Goal: Information Seeking & Learning: Learn about a topic

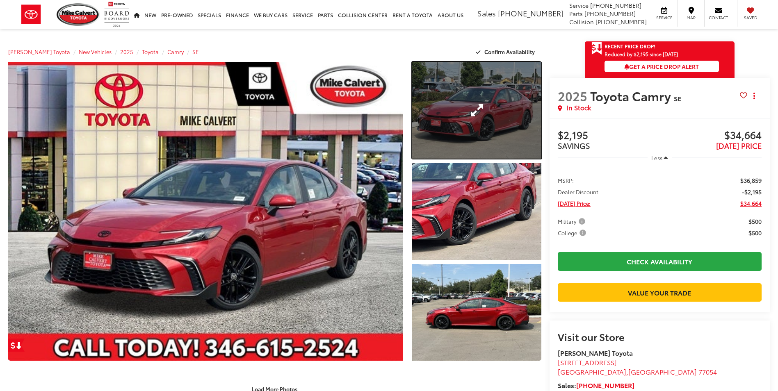
click at [487, 101] on link "Expand Photo 1" at bounding box center [476, 110] width 129 height 97
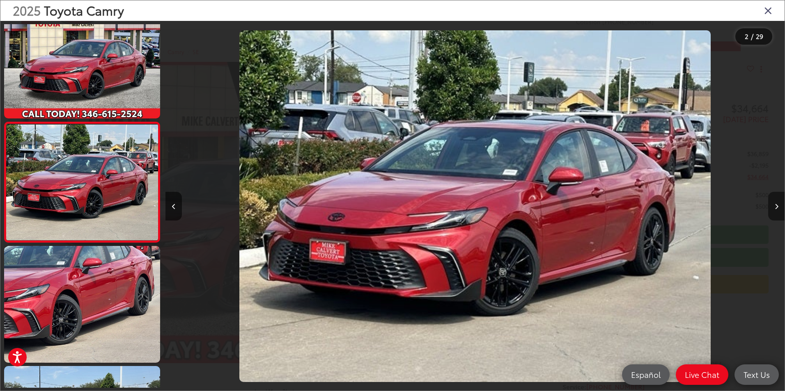
click at [775, 201] on button "Next image" at bounding box center [776, 206] width 16 height 29
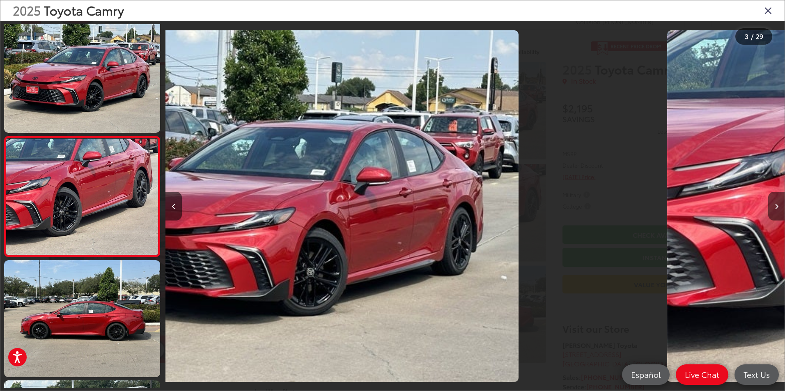
scroll to position [143, 0]
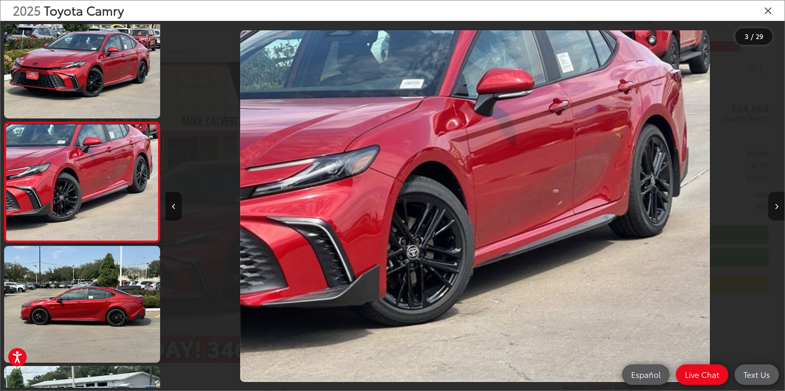
click at [775, 201] on button "Next image" at bounding box center [776, 206] width 16 height 29
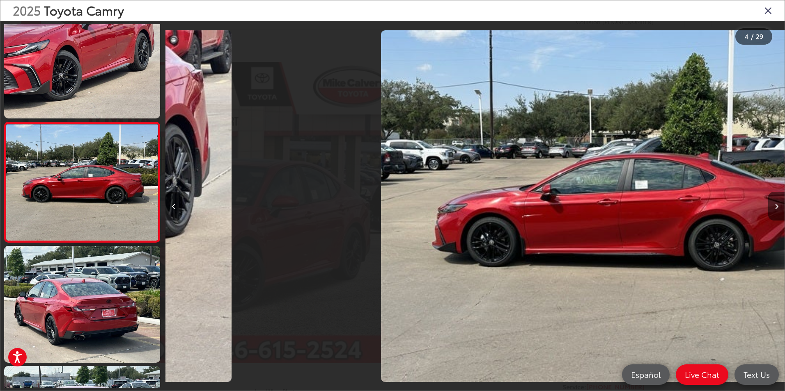
scroll to position [0, 1856]
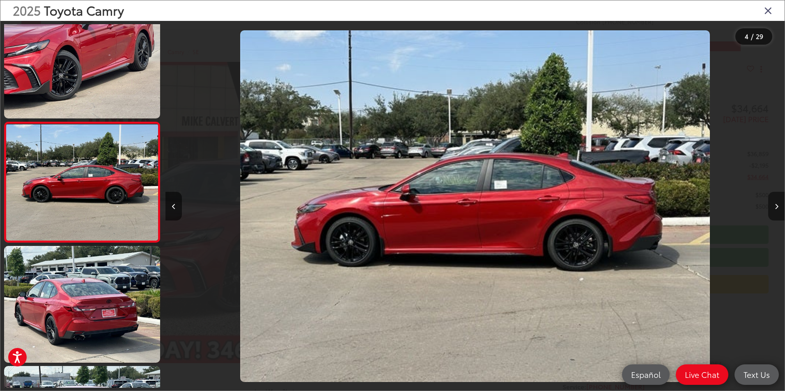
click at [775, 201] on button "Next image" at bounding box center [776, 206] width 16 height 29
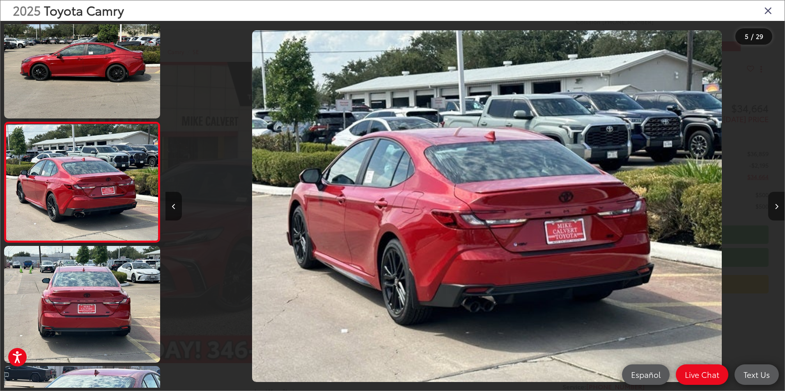
scroll to position [0, 2475]
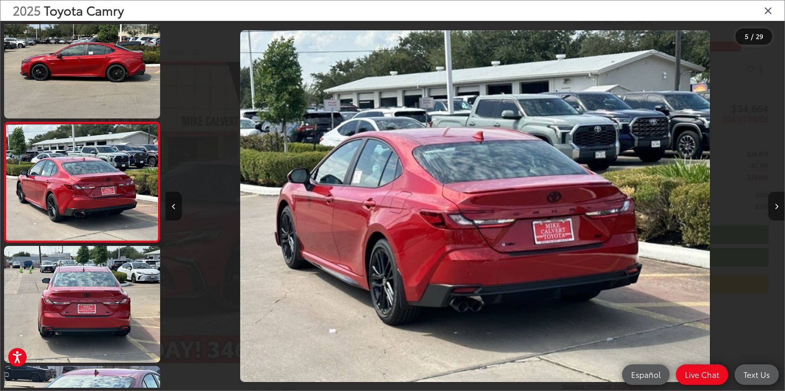
click at [775, 201] on button "Next image" at bounding box center [776, 206] width 16 height 29
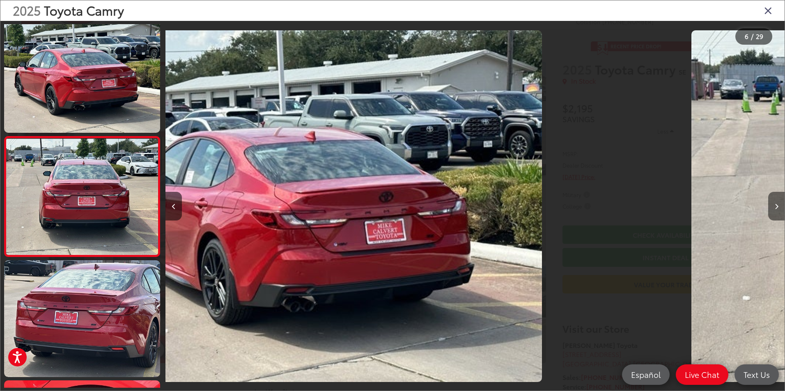
scroll to position [504, 0]
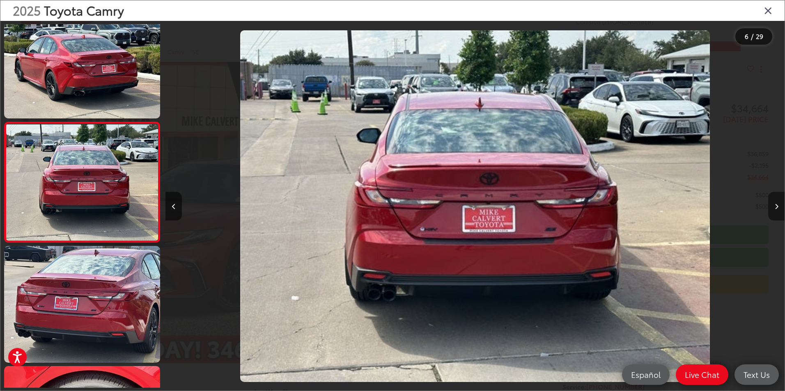
click at [775, 201] on button "Next image" at bounding box center [776, 206] width 16 height 29
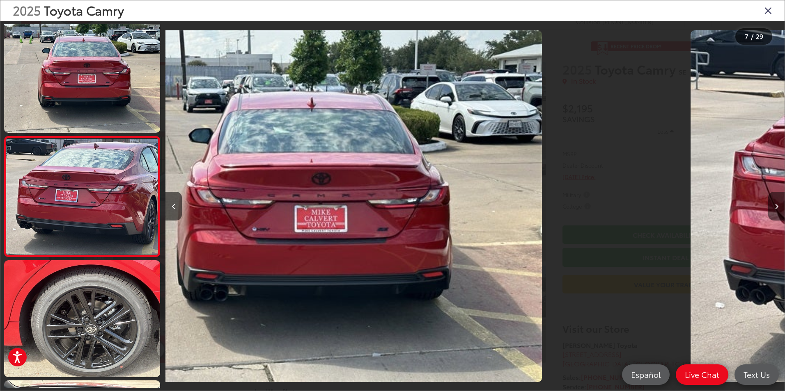
scroll to position [624, 0]
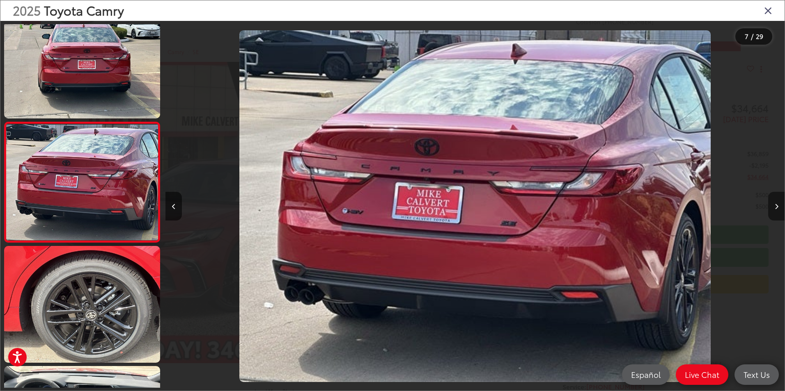
click at [775, 201] on button "Next image" at bounding box center [776, 206] width 16 height 29
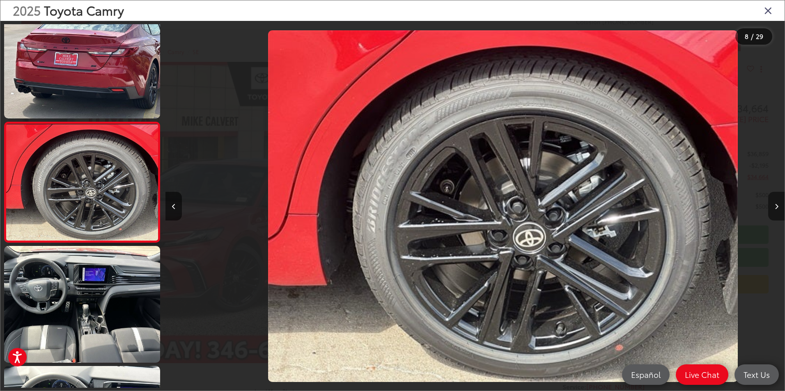
scroll to position [0, 4331]
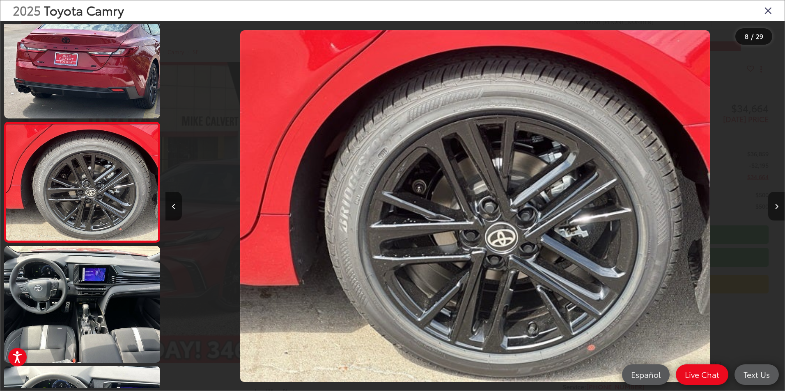
click at [775, 201] on button "Next image" at bounding box center [776, 206] width 16 height 29
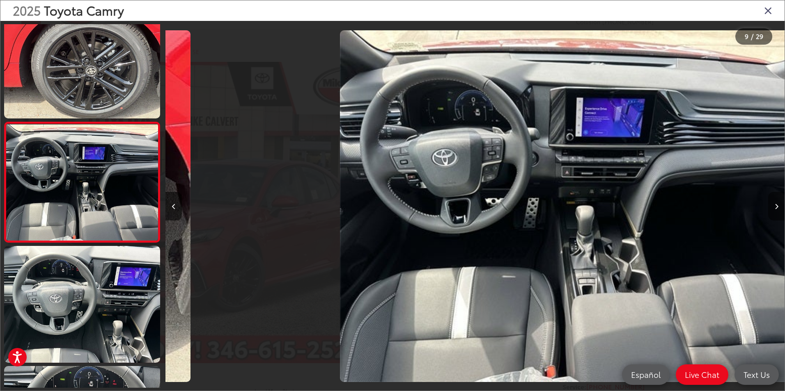
scroll to position [0, 4950]
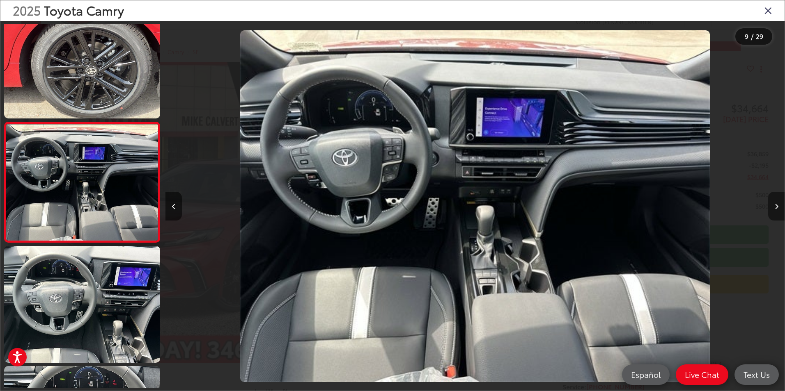
click at [775, 201] on button "Next image" at bounding box center [776, 206] width 16 height 29
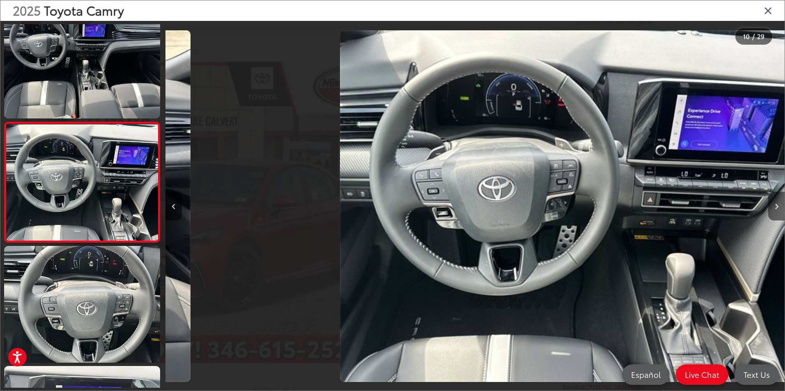
scroll to position [0, 0]
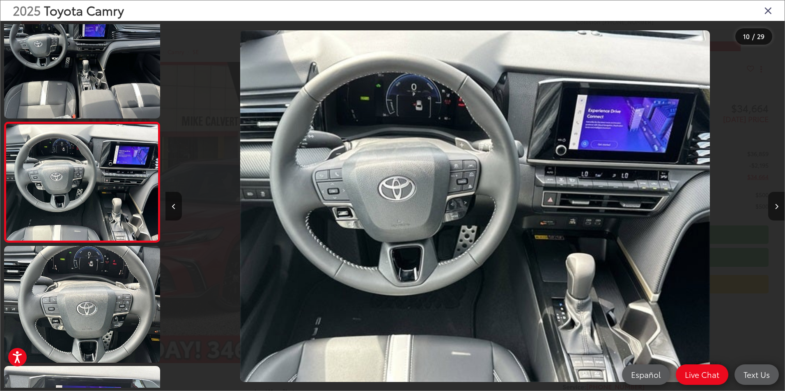
click at [775, 201] on button "Next image" at bounding box center [776, 206] width 16 height 29
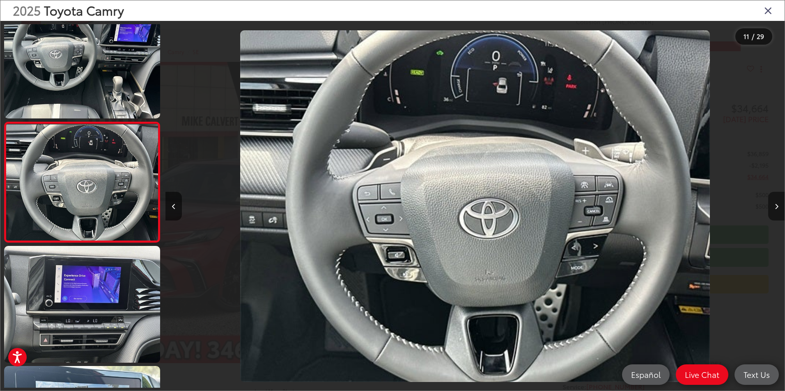
click at [775, 201] on button "Next image" at bounding box center [776, 206] width 16 height 29
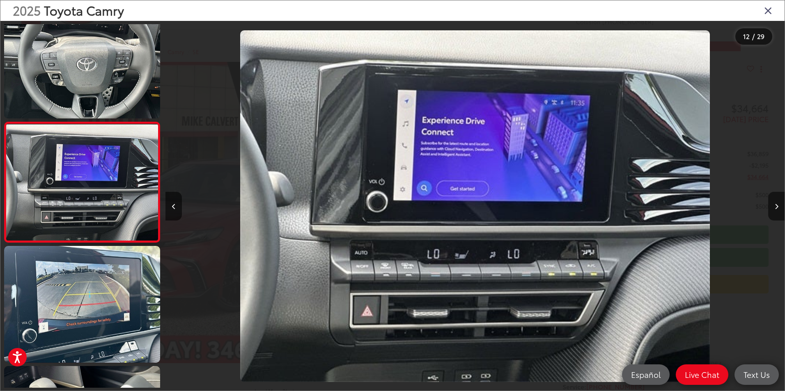
click at [767, 8] on icon "Close gallery" at bounding box center [768, 10] width 8 height 11
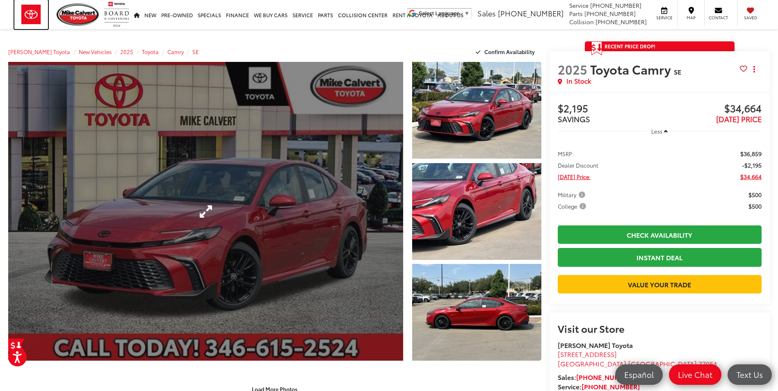
click at [24, 16] on img at bounding box center [31, 14] width 34 height 29
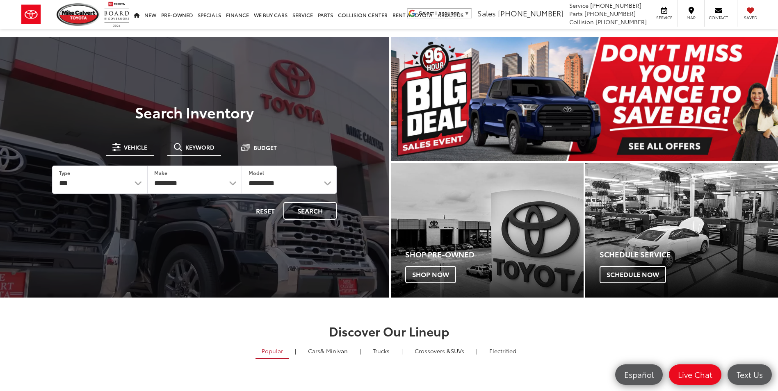
click at [200, 152] on button "Keyword" at bounding box center [194, 147] width 54 height 15
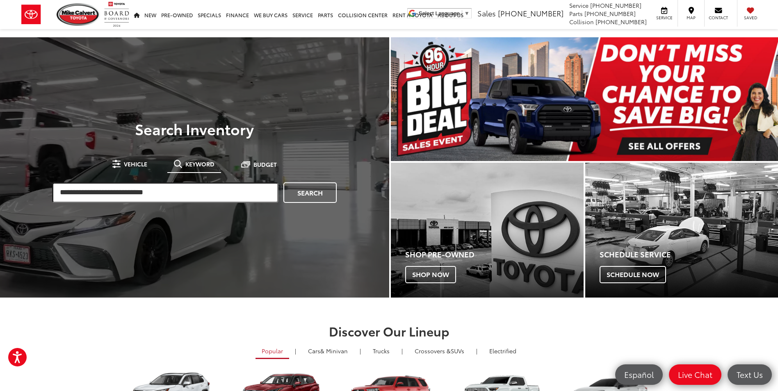
click at [197, 198] on input "search" at bounding box center [165, 193] width 227 height 21
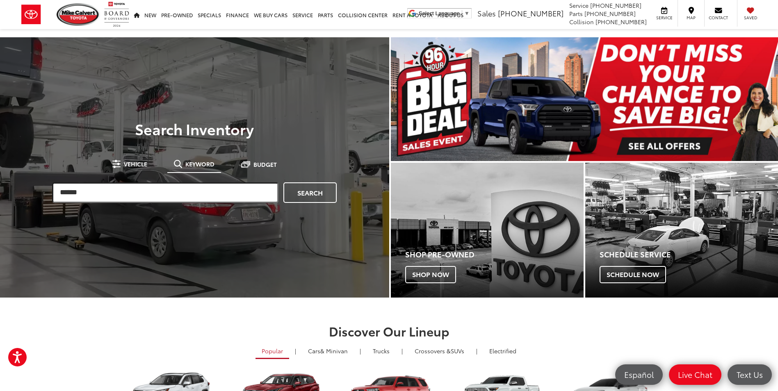
type input "******"
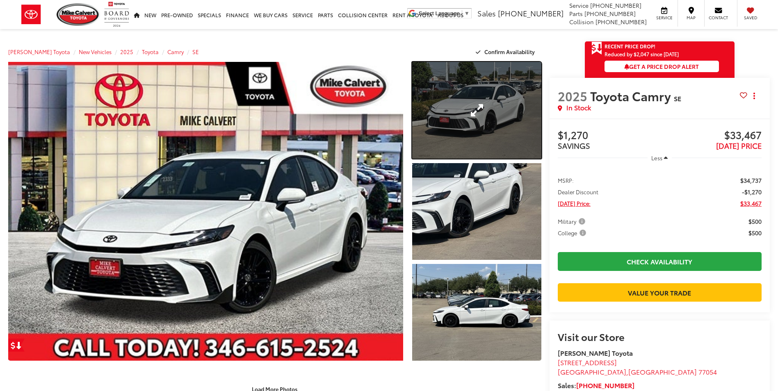
click at [502, 111] on link "Expand Photo 1" at bounding box center [476, 110] width 129 height 97
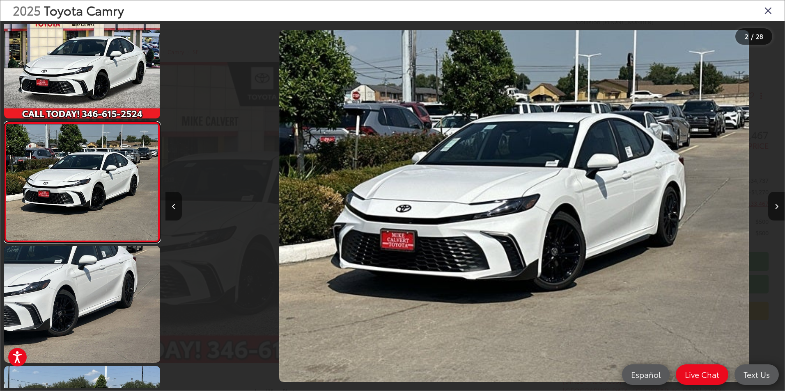
scroll to position [0, 619]
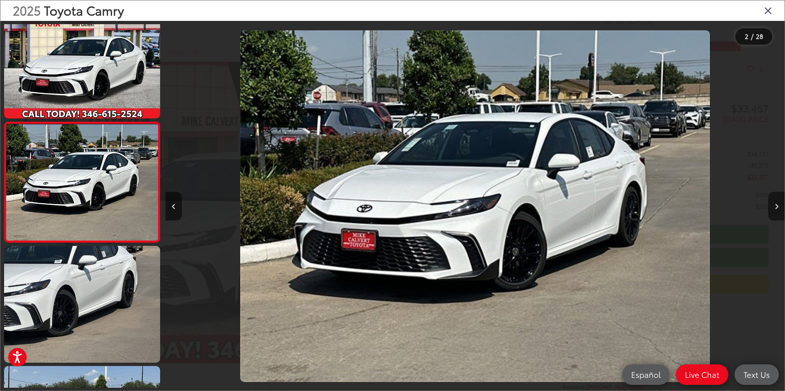
click at [778, 210] on button "Next image" at bounding box center [776, 206] width 16 height 29
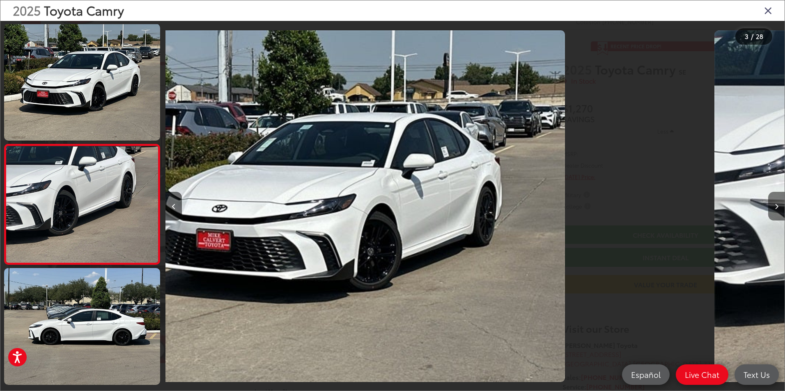
scroll to position [143, 0]
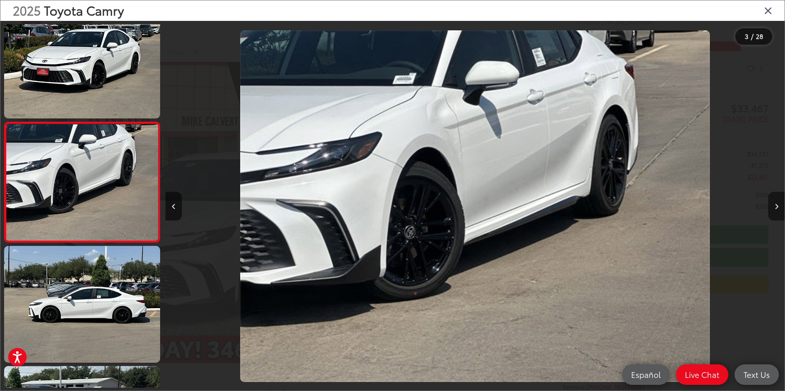
click at [778, 210] on button "Next image" at bounding box center [776, 206] width 16 height 29
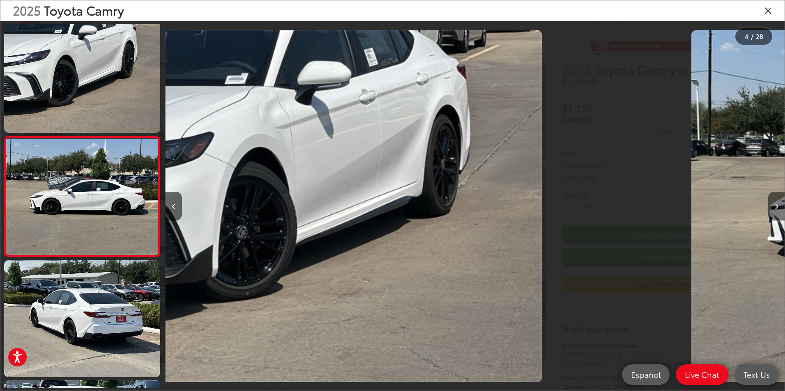
scroll to position [263, 0]
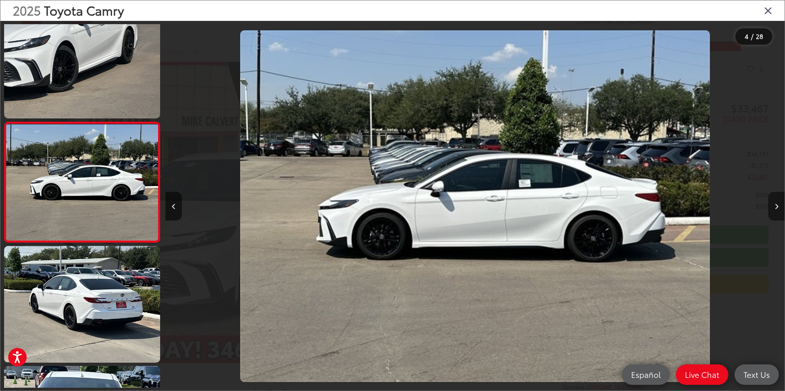
click at [778, 210] on button "Next image" at bounding box center [776, 206] width 16 height 29
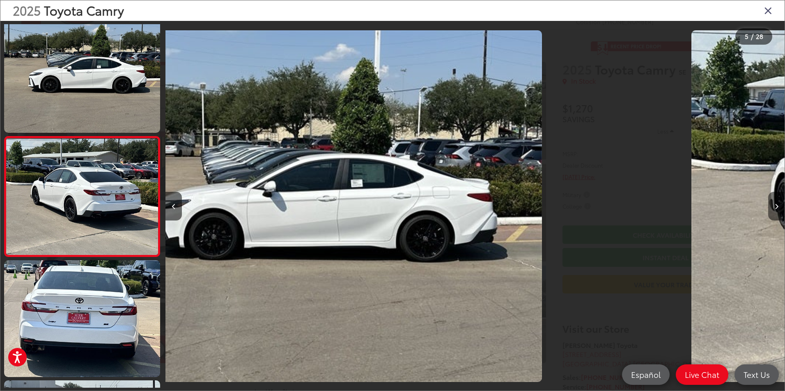
scroll to position [384, 0]
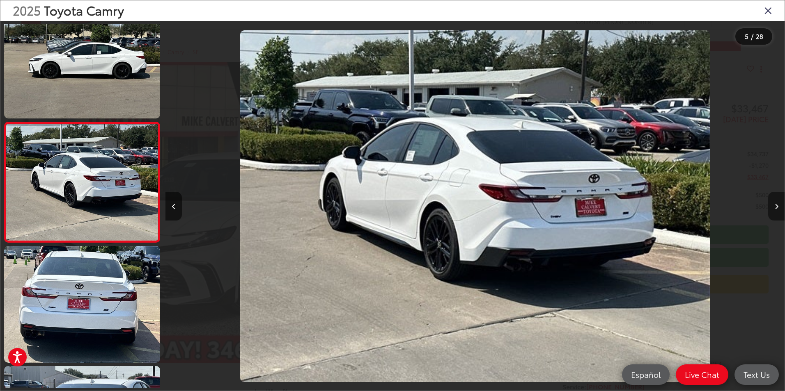
click at [778, 210] on button "Next image" at bounding box center [776, 206] width 16 height 29
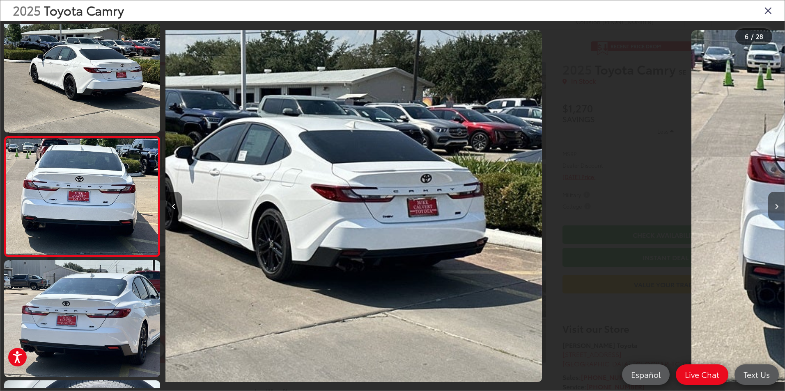
scroll to position [504, 0]
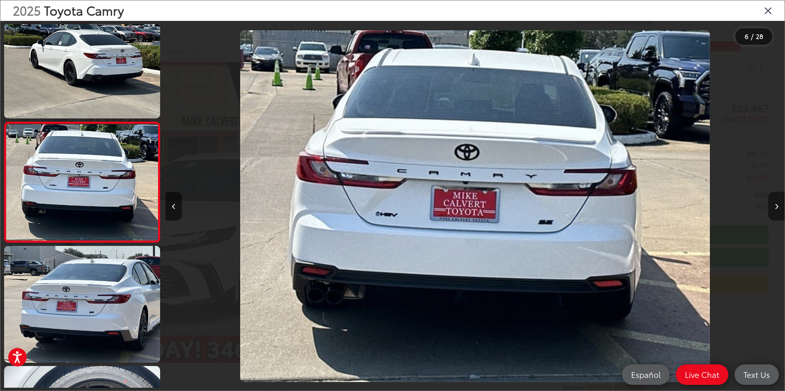
click at [778, 210] on button "Next image" at bounding box center [776, 206] width 16 height 29
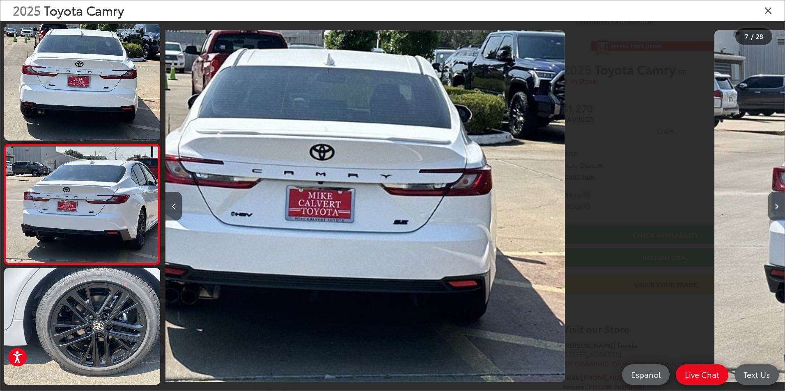
scroll to position [624, 0]
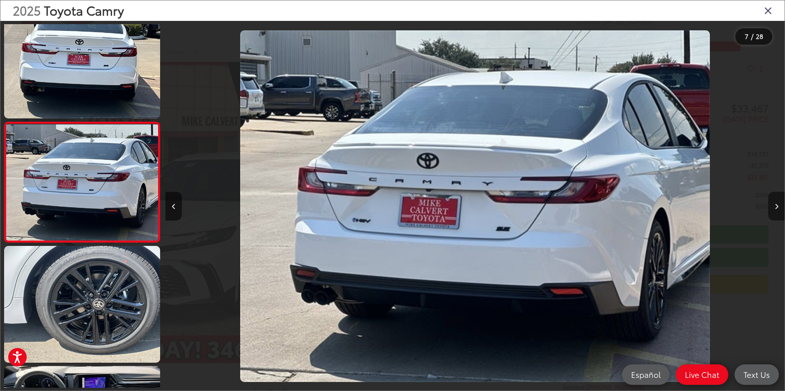
click at [778, 210] on button "Next image" at bounding box center [776, 206] width 16 height 29
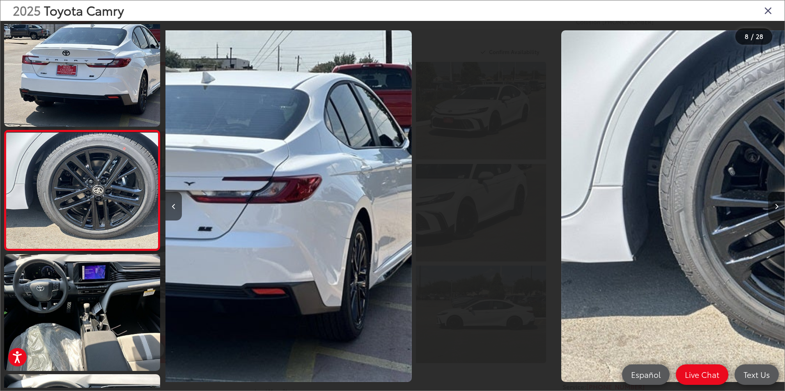
scroll to position [744, 0]
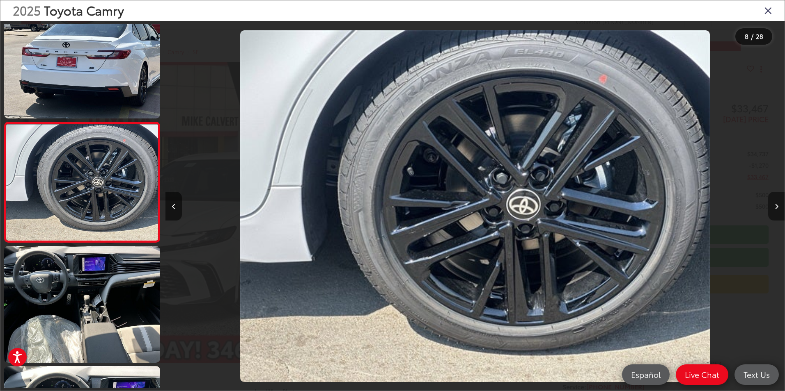
click at [778, 210] on button "Next image" at bounding box center [776, 206] width 16 height 29
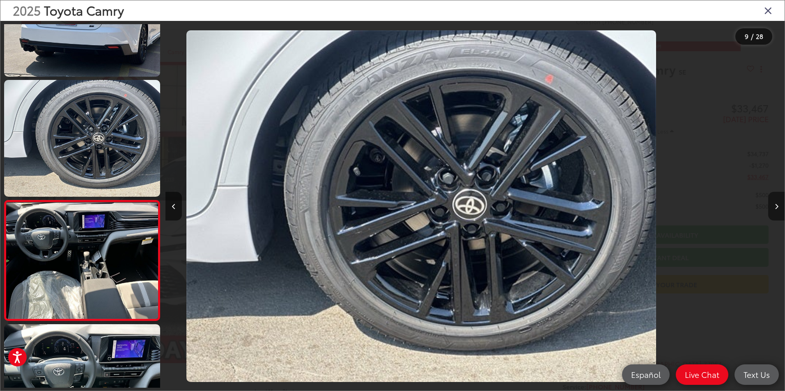
scroll to position [0, 0]
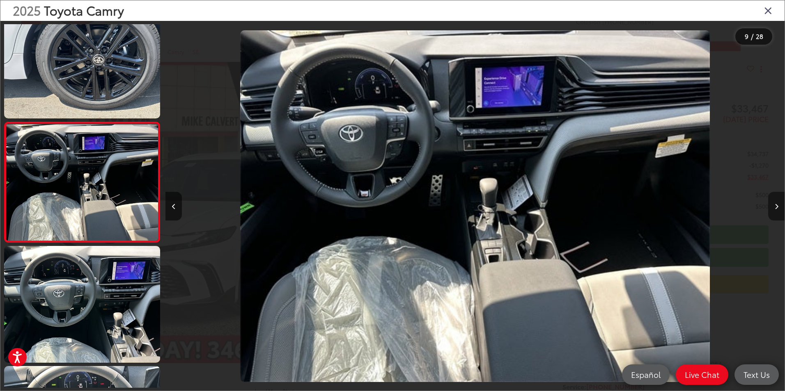
click at [778, 210] on button "Next image" at bounding box center [776, 206] width 16 height 29
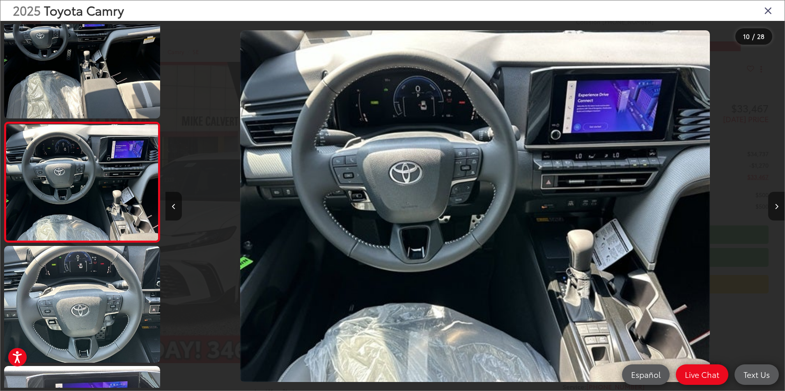
click at [778, 210] on button "Next image" at bounding box center [776, 206] width 16 height 29
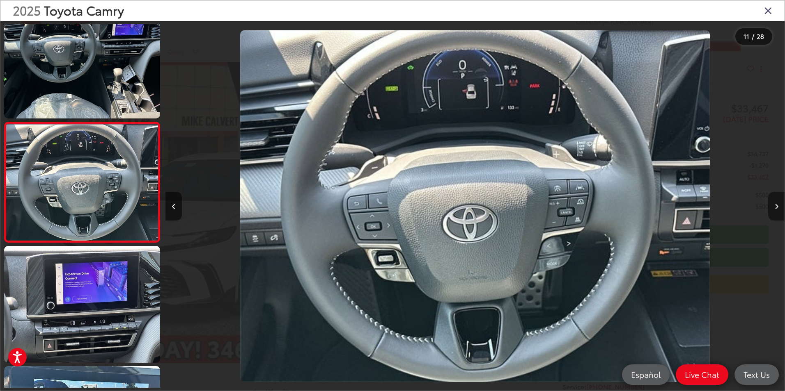
click at [778, 210] on button "Next image" at bounding box center [776, 206] width 16 height 29
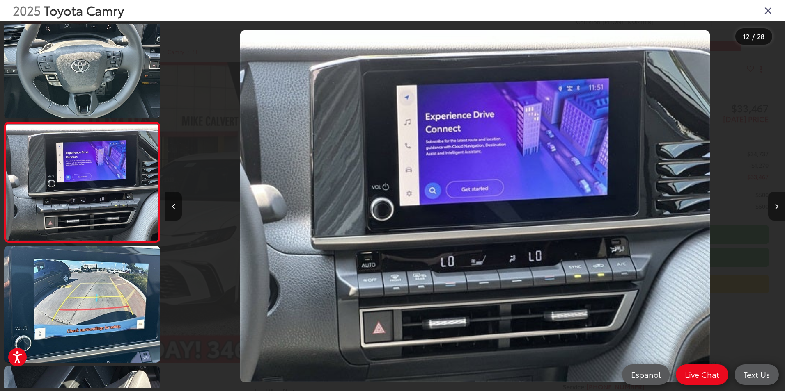
click at [778, 210] on button "Next image" at bounding box center [776, 206] width 16 height 29
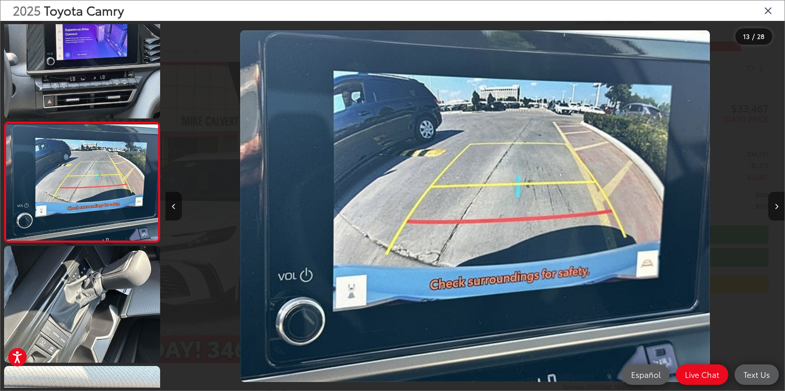
click at [778, 210] on button "Next image" at bounding box center [776, 206] width 16 height 29
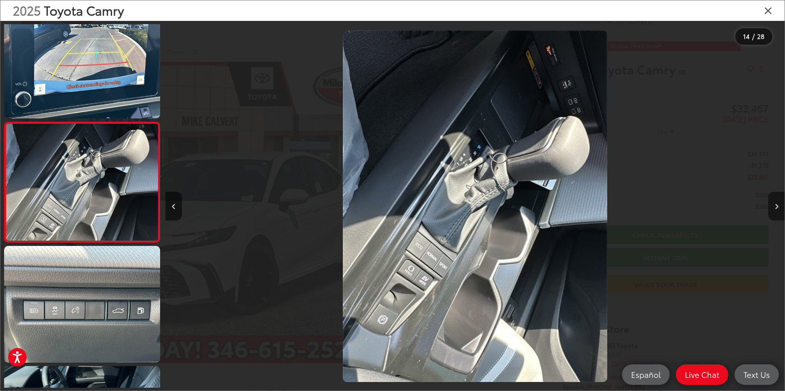
click at [778, 210] on button "Next image" at bounding box center [776, 206] width 16 height 29
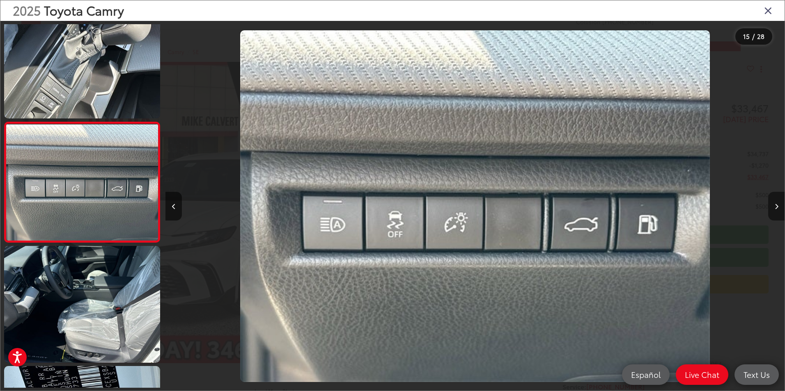
click at [778, 210] on button "Next image" at bounding box center [776, 206] width 16 height 29
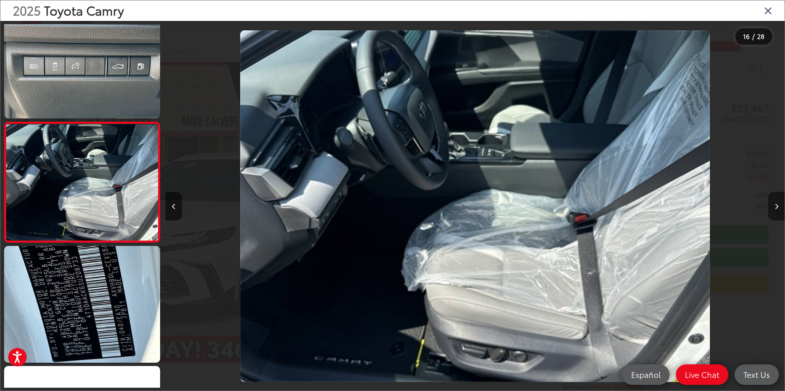
click at [778, 210] on button "Next image" at bounding box center [776, 206] width 16 height 29
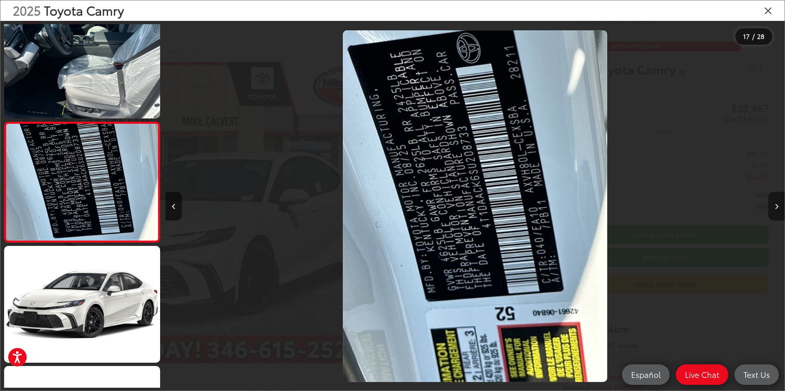
click at [778, 210] on button "Next image" at bounding box center [776, 206] width 16 height 29
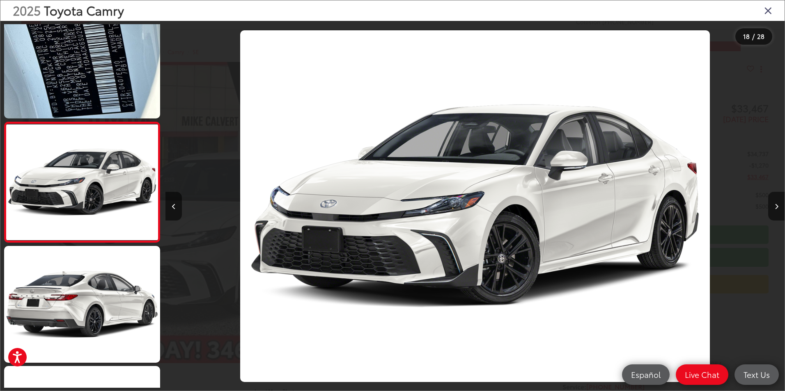
click at [766, 9] on icon "Close gallery" at bounding box center [768, 10] width 8 height 11
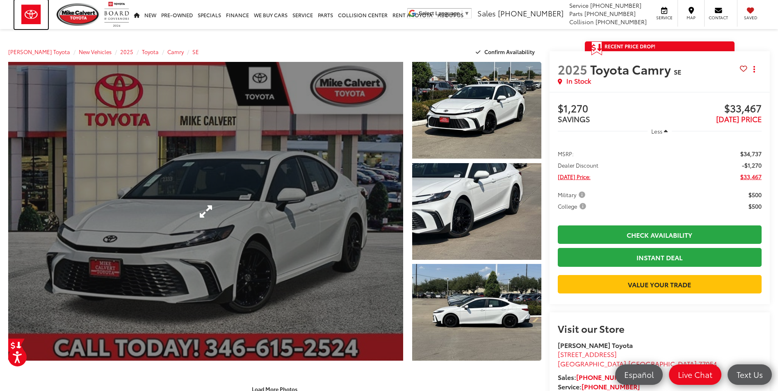
drag, startPoint x: 24, startPoint y: 14, endPoint x: 225, endPoint y: 117, distance: 226.3
click at [24, 14] on img at bounding box center [31, 14] width 34 height 29
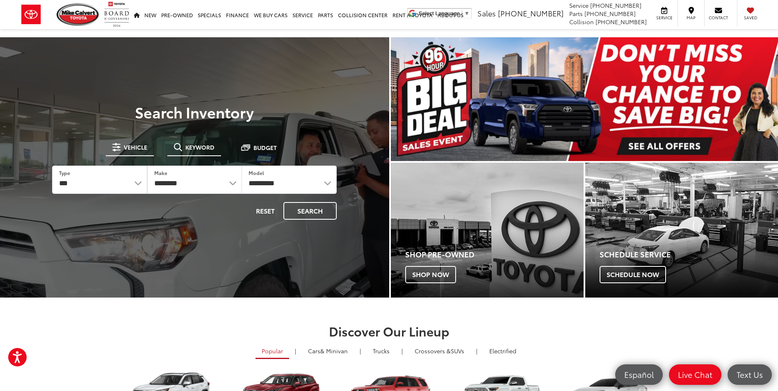
click at [200, 150] on span "Keyword" at bounding box center [199, 147] width 29 height 6
